Goal: Task Accomplishment & Management: Manage account settings

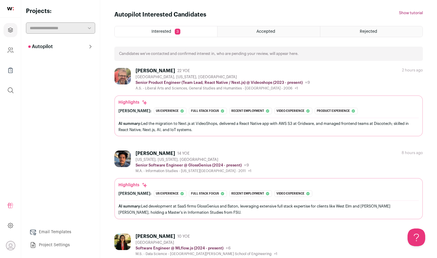
click at [250, 29] on div "Accepted" at bounding box center [269, 31] width 102 height 11
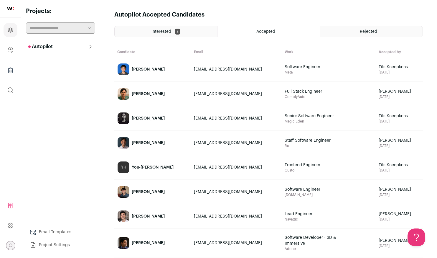
click at [150, 27] on div "Interested 3" at bounding box center [166, 31] width 103 height 11
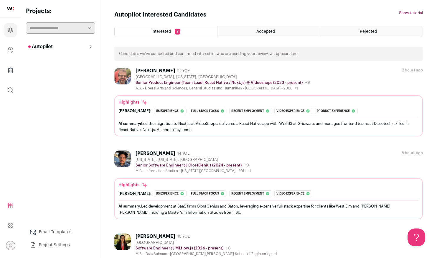
click at [12, 10] on link at bounding box center [10, 9] width 21 height 18
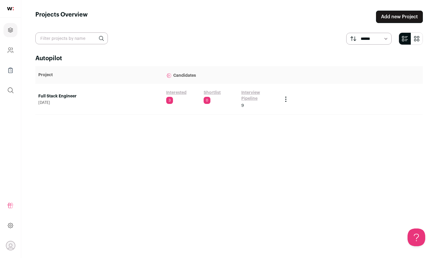
click at [247, 94] on link "Interview Pipeline" at bounding box center [258, 96] width 35 height 12
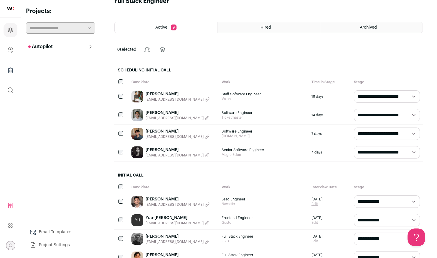
scroll to position [14, 0]
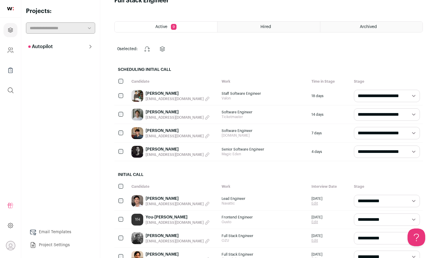
click at [367, 114] on select "**********" at bounding box center [387, 114] width 66 height 12
select select "**********"
click at [354, 108] on select "**********" at bounding box center [387, 114] width 66 height 12
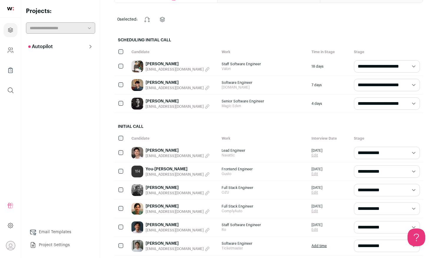
scroll to position [44, 0]
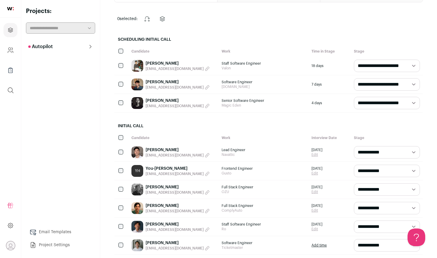
click at [375, 170] on select "**********" at bounding box center [387, 171] width 66 height 12
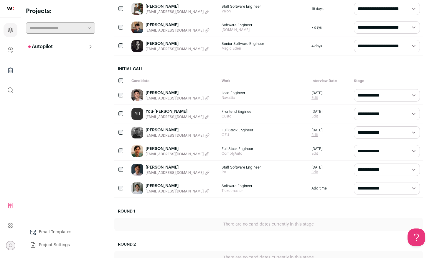
scroll to position [28, 0]
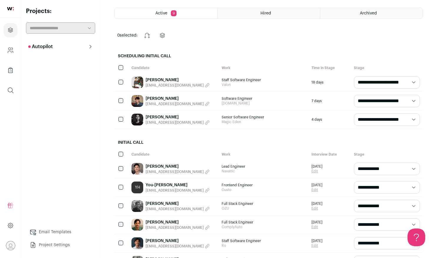
click at [371, 121] on select "**********" at bounding box center [387, 119] width 66 height 12
select select "**********"
click at [354, 113] on select "**********" at bounding box center [387, 119] width 66 height 12
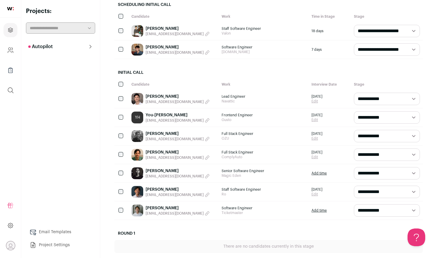
scroll to position [83, 0]
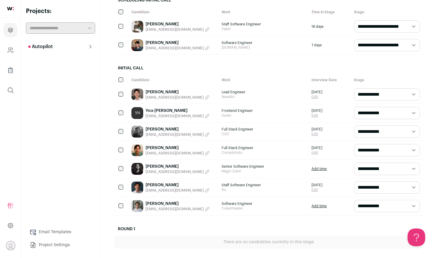
click at [318, 169] on link "Add time" at bounding box center [319, 168] width 15 height 5
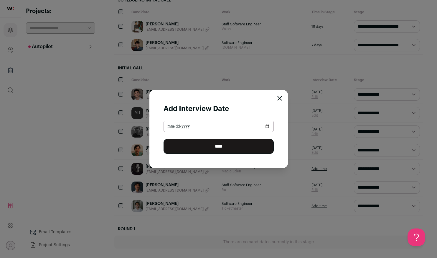
click at [196, 126] on input "Close modal via background" at bounding box center [219, 126] width 110 height 11
type input "**********"
click at [164, 139] on input "****" at bounding box center [219, 146] width 110 height 15
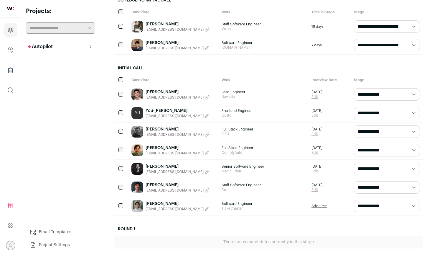
scroll to position [0, 0]
click at [314, 205] on link "Add time" at bounding box center [319, 205] width 15 height 5
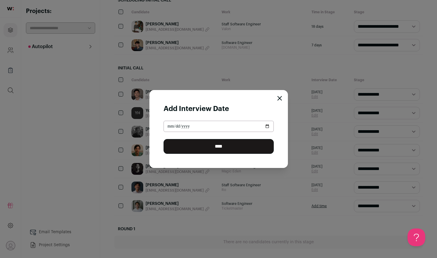
click at [164, 125] on input "Close modal via background" at bounding box center [219, 126] width 110 height 11
type input "**********"
click at [164, 139] on input "****" at bounding box center [219, 146] width 110 height 15
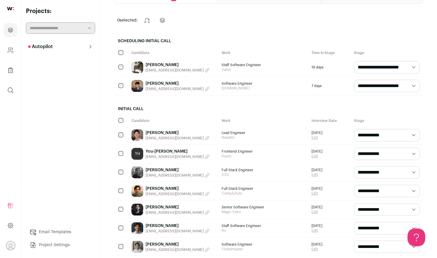
scroll to position [44, 0]
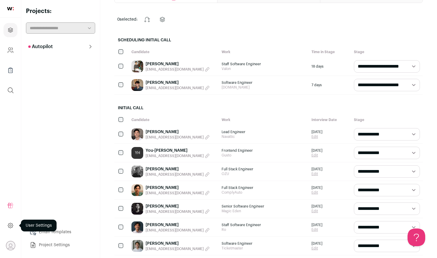
click at [10, 226] on icon at bounding box center [10, 225] width 7 height 7
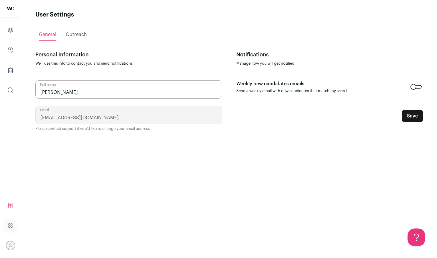
click at [68, 39] on div "Outreach" at bounding box center [76, 35] width 21 height 12
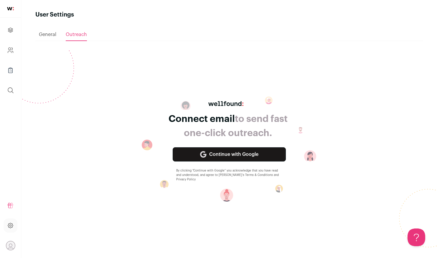
click at [44, 37] on div "General" at bounding box center [47, 35] width 17 height 12
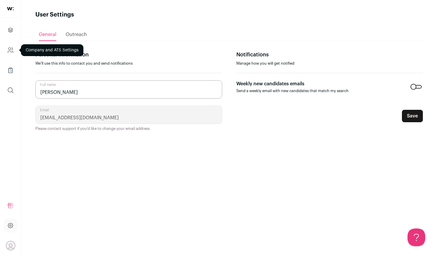
click at [9, 50] on icon "Company and ATS Settings" at bounding box center [10, 50] width 7 height 7
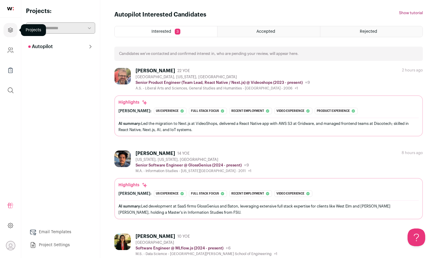
click at [13, 31] on icon "Projects" at bounding box center [10, 30] width 4 height 4
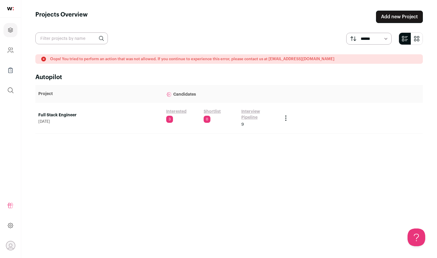
click at [178, 111] on link "Interested" at bounding box center [176, 112] width 20 height 6
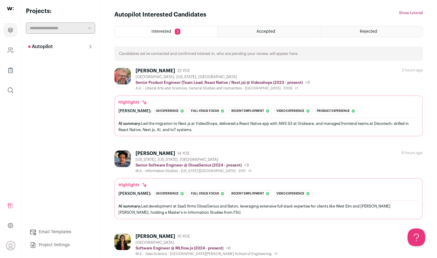
click at [266, 29] on span "Accepted" at bounding box center [266, 31] width 19 height 4
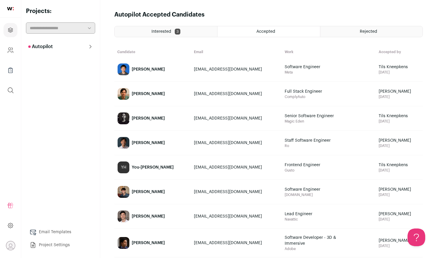
click at [357, 29] on div "Rejected" at bounding box center [372, 31] width 102 height 11
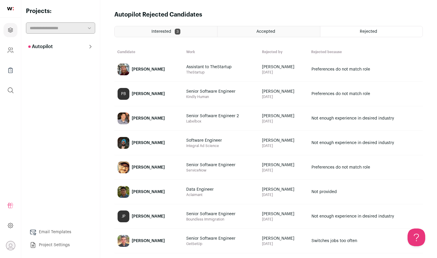
scroll to position [6, 0]
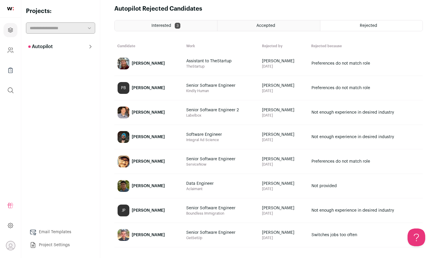
click at [270, 26] on span "Accepted" at bounding box center [266, 26] width 19 height 4
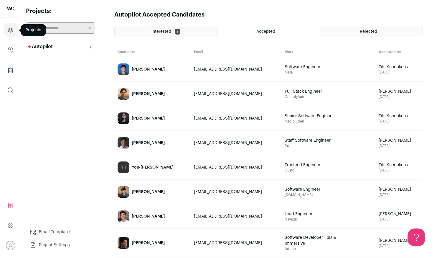
click at [10, 33] on icon "Projects" at bounding box center [10, 30] width 7 height 7
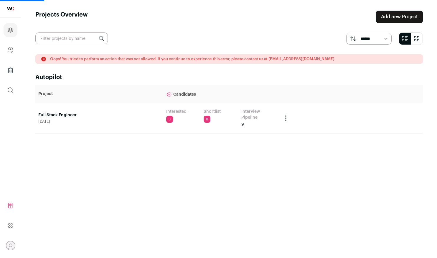
click at [4, 49] on link "Company and ATS Settings" at bounding box center [11, 50] width 14 height 14
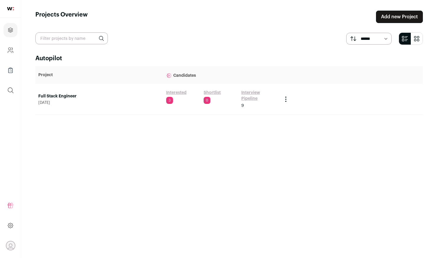
click at [248, 96] on link "Interview Pipeline" at bounding box center [258, 96] width 35 height 12
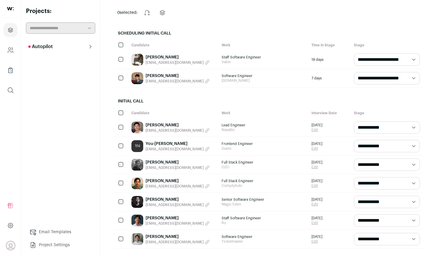
scroll to position [47, 0]
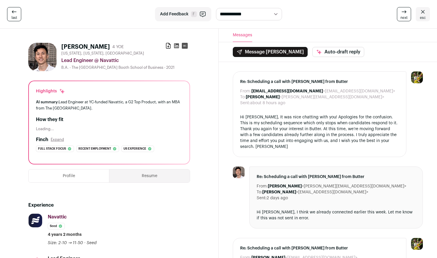
click at [17, 16] on span "last" at bounding box center [14, 17] width 6 height 5
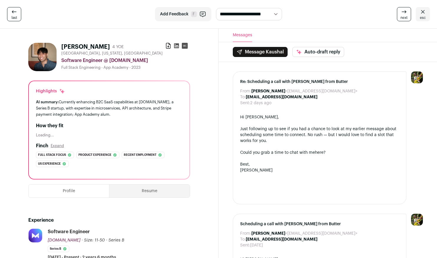
click at [426, 13] on icon at bounding box center [423, 11] width 7 height 7
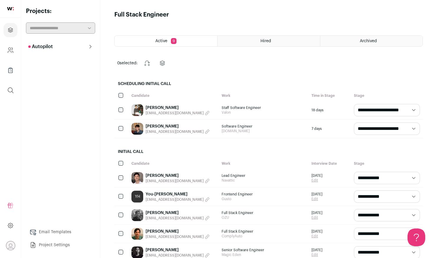
click at [255, 182] on span "Navattic" at bounding box center [264, 180] width 84 height 5
click at [176, 113] on span "[EMAIL_ADDRESS][DOMAIN_NAME]" at bounding box center [175, 113] width 58 height 5
click at [159, 108] on link "[PERSON_NAME]" at bounding box center [162, 108] width 33 height 6
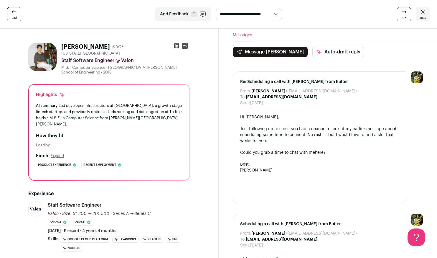
drag, startPoint x: 272, startPoint y: 92, endPoint x: 311, endPoint y: 91, distance: 39.5
click at [311, 91] on dd "[PERSON_NAME] <[EMAIL_ADDRESS][DOMAIN_NAME]>" at bounding box center [305, 91] width 106 height 6
click at [20, 13] on link "last" at bounding box center [14, 14] width 14 height 14
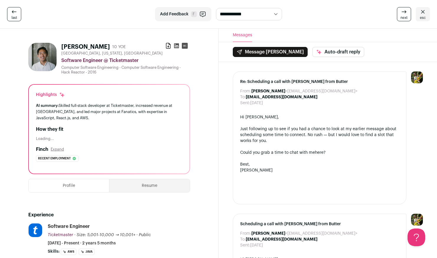
click at [422, 15] on icon at bounding box center [423, 11] width 7 height 7
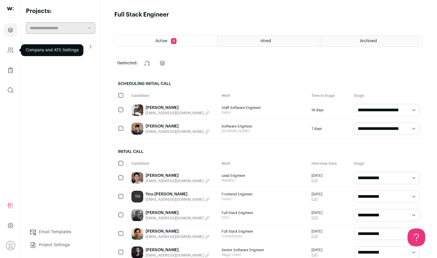
click at [13, 50] on icon "Company and ATS Settings" at bounding box center [10, 50] width 7 height 7
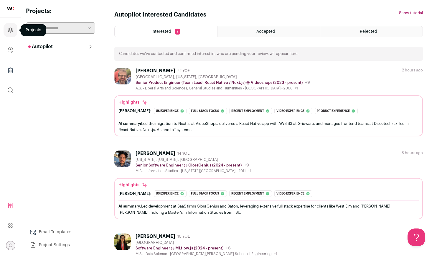
click at [11, 34] on link "Projects" at bounding box center [11, 30] width 14 height 14
click at [11, 25] on link "Projects" at bounding box center [11, 30] width 14 height 14
click at [16, 8] on link at bounding box center [10, 9] width 21 height 18
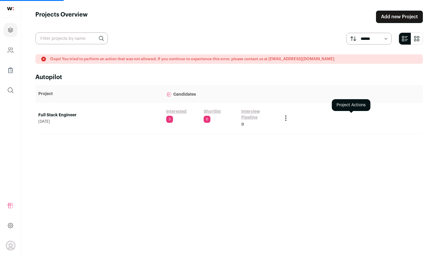
click at [285, 116] on icon "Project Actions" at bounding box center [285, 117] width 7 height 7
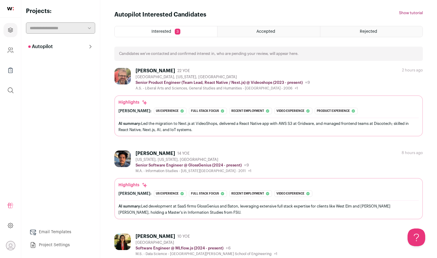
click at [292, 28] on div "Accepted" at bounding box center [269, 31] width 102 height 11
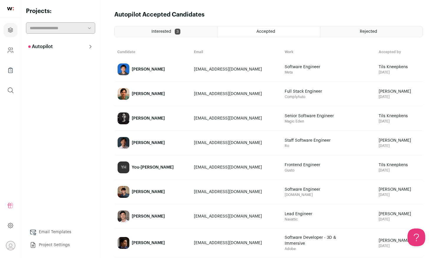
click at [364, 30] on span "Rejected" at bounding box center [368, 31] width 17 height 4
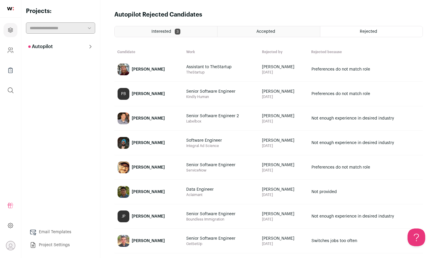
scroll to position [6, 0]
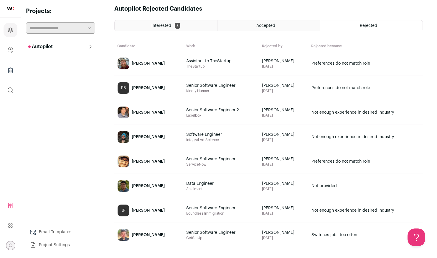
click at [157, 25] on span "Interested" at bounding box center [162, 26] width 20 height 4
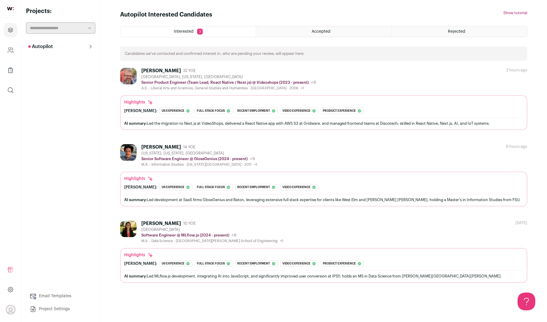
click at [289, 18] on div "Autopilot Interested Candidates Hide tutorial Show tutorial" at bounding box center [323, 15] width 407 height 8
click at [308, 36] on div "Accepted" at bounding box center [323, 31] width 135 height 11
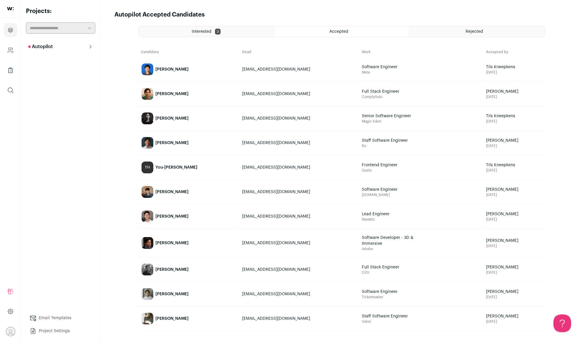
click at [437, 32] on div "Rejected" at bounding box center [477, 31] width 135 height 11
